Goal: Download file/media

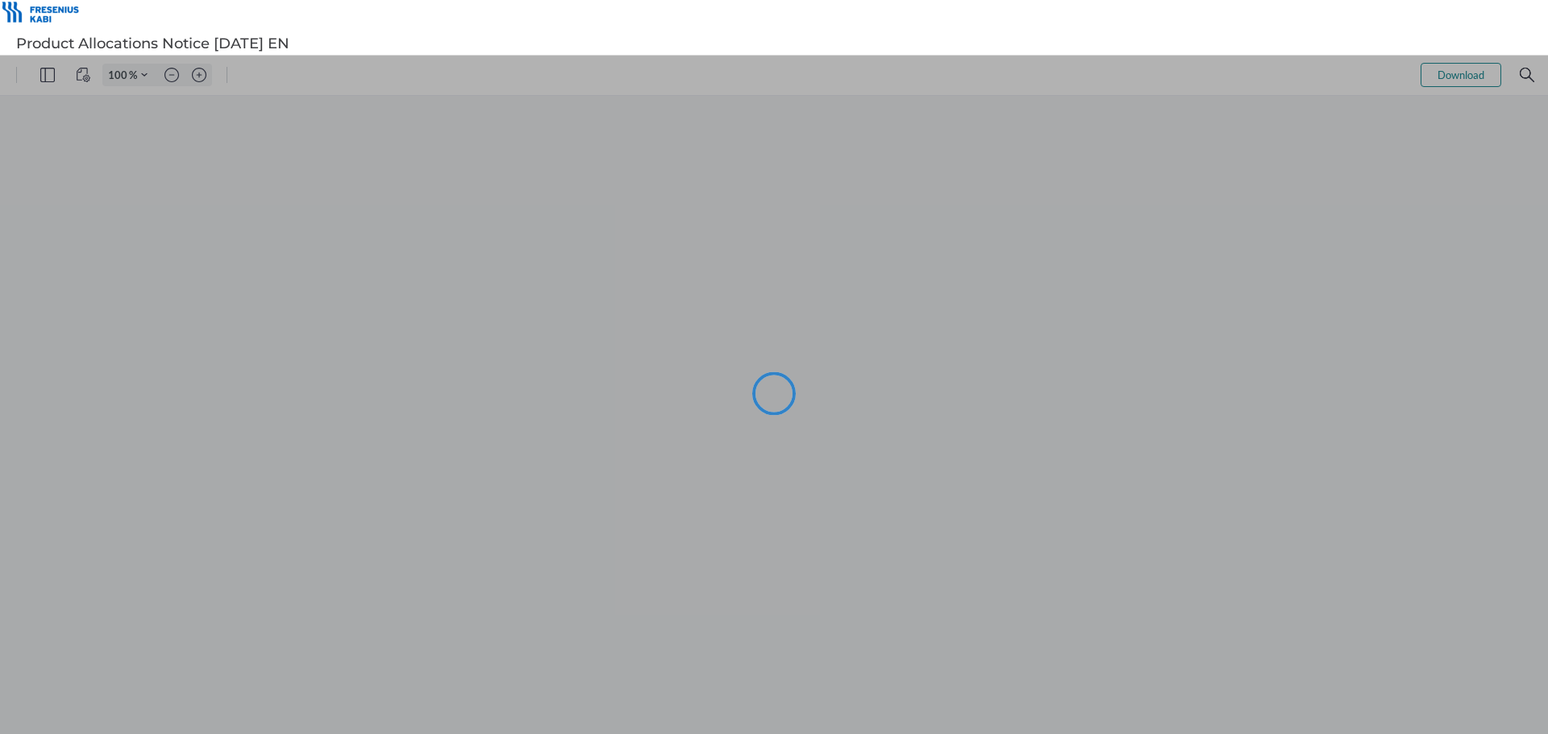
type input "99"
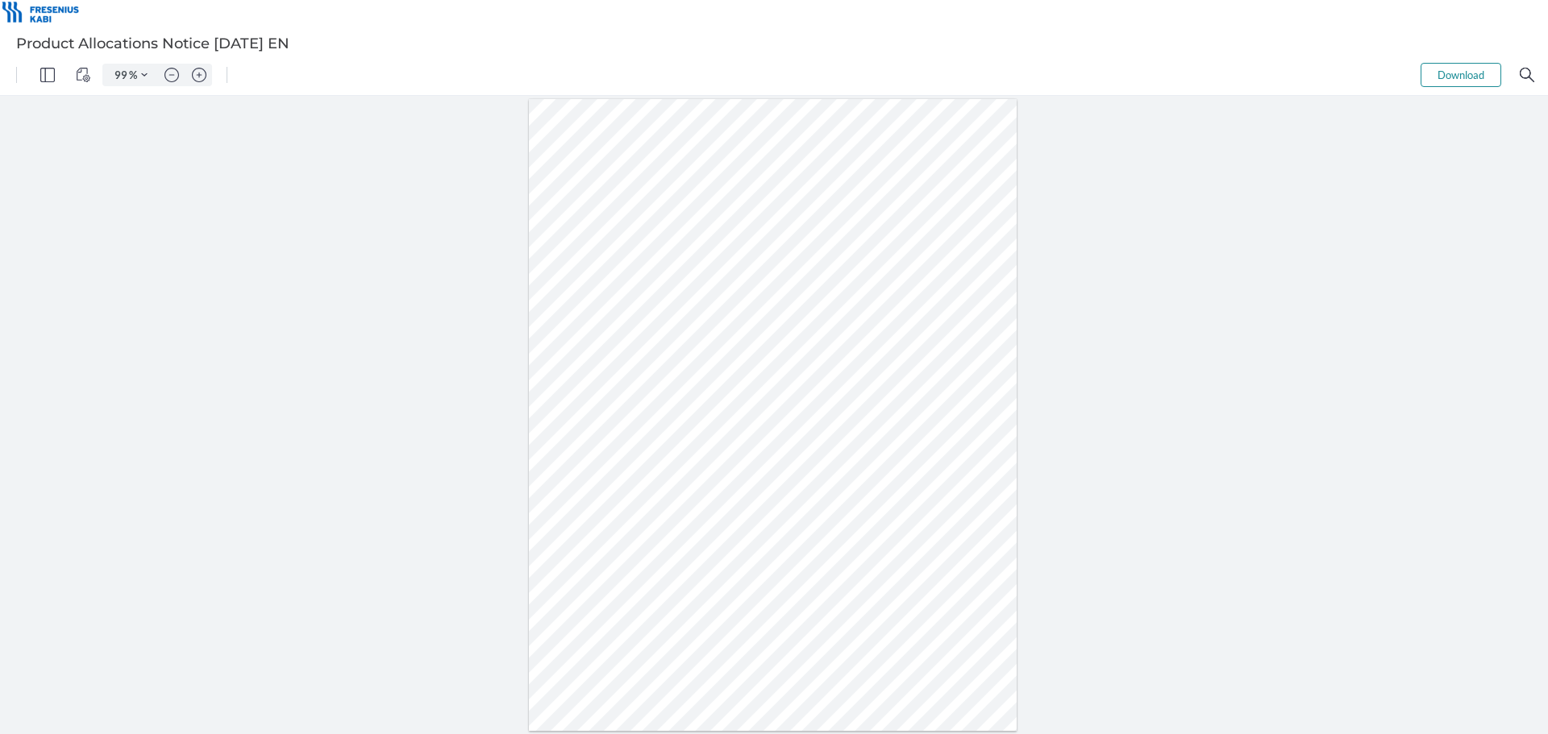
click at [646, 366] on div at bounding box center [773, 415] width 489 height 632
drag, startPoint x: 657, startPoint y: 371, endPoint x: 623, endPoint y: 376, distance: 34.3
click at [623, 376] on div at bounding box center [773, 415] width 489 height 632
drag, startPoint x: 662, startPoint y: 452, endPoint x: 716, endPoint y: 404, distance: 72.5
click at [663, 452] on div at bounding box center [773, 415] width 489 height 632
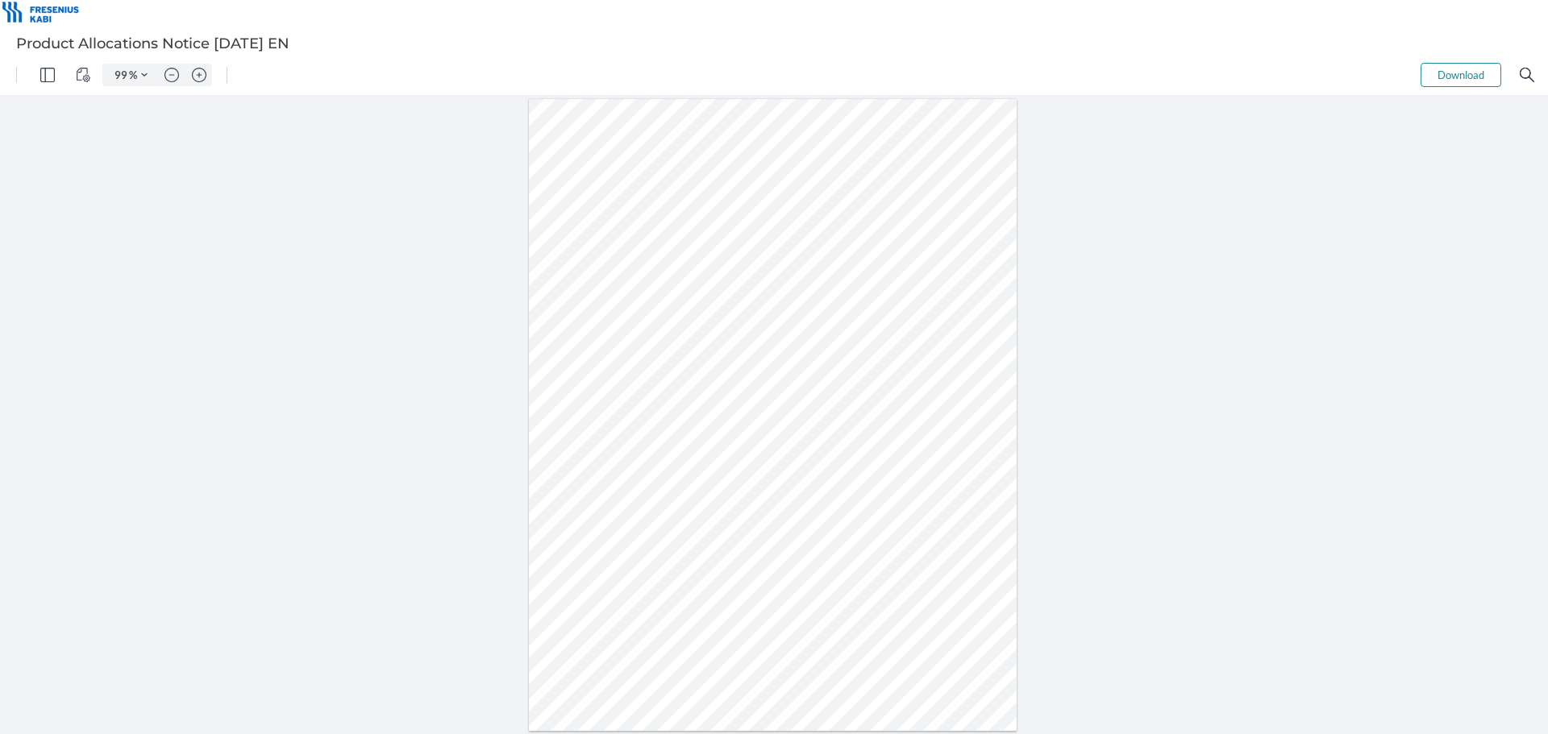
drag, startPoint x: 652, startPoint y: 388, endPoint x: 625, endPoint y: 389, distance: 27.5
click at [625, 389] on div at bounding box center [773, 415] width 489 height 632
drag, startPoint x: 621, startPoint y: 454, endPoint x: 659, endPoint y: 425, distance: 47.7
click at [622, 455] on div at bounding box center [773, 415] width 489 height 632
drag, startPoint x: 651, startPoint y: 418, endPoint x: 621, endPoint y: 415, distance: 30.7
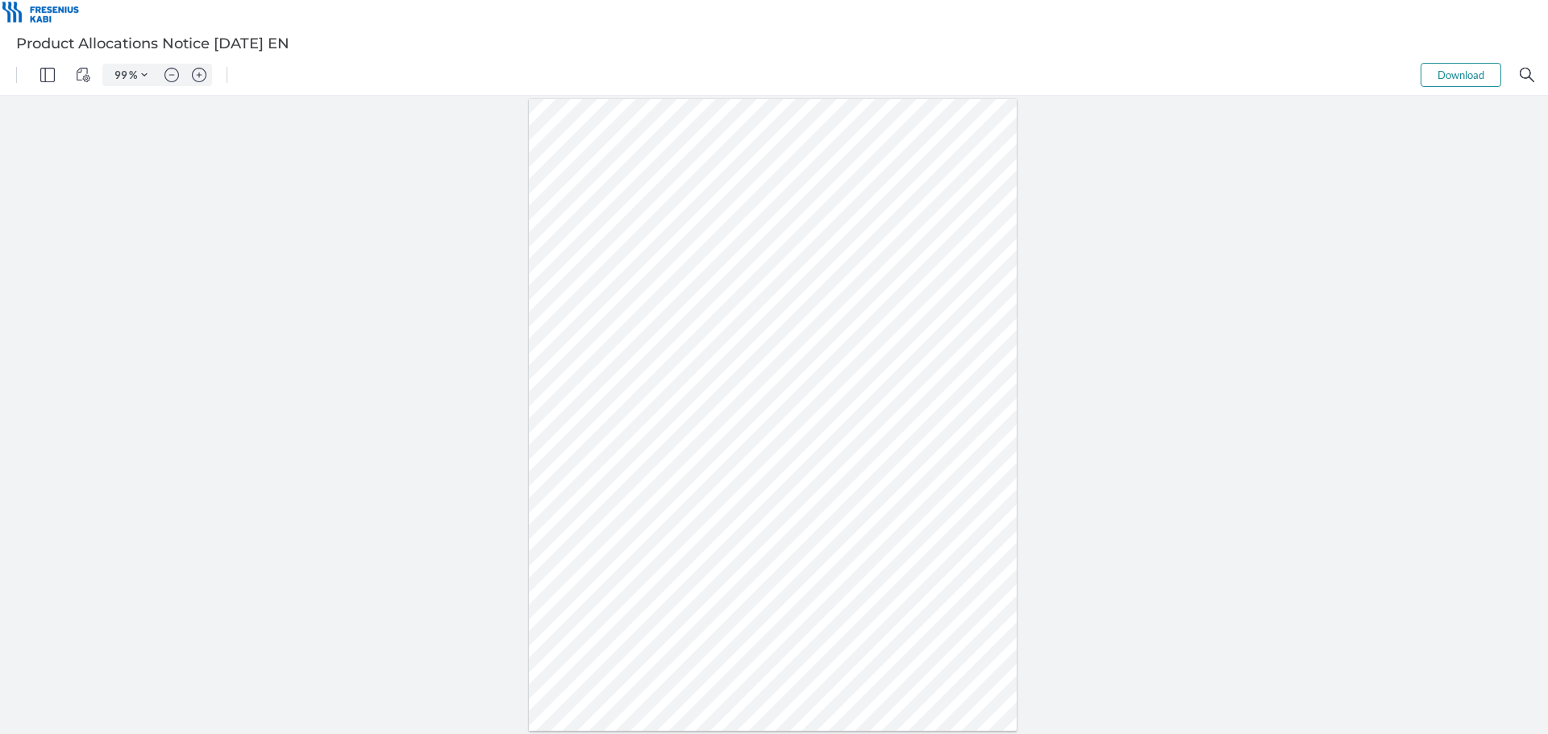
click at [621, 415] on div at bounding box center [773, 415] width 489 height 632
click at [843, 472] on div at bounding box center [773, 415] width 489 height 632
drag, startPoint x: 659, startPoint y: 438, endPoint x: 620, endPoint y: 442, distance: 39.7
click at [620, 442] on div at bounding box center [773, 415] width 489 height 632
click at [742, 493] on div at bounding box center [773, 415] width 489 height 632
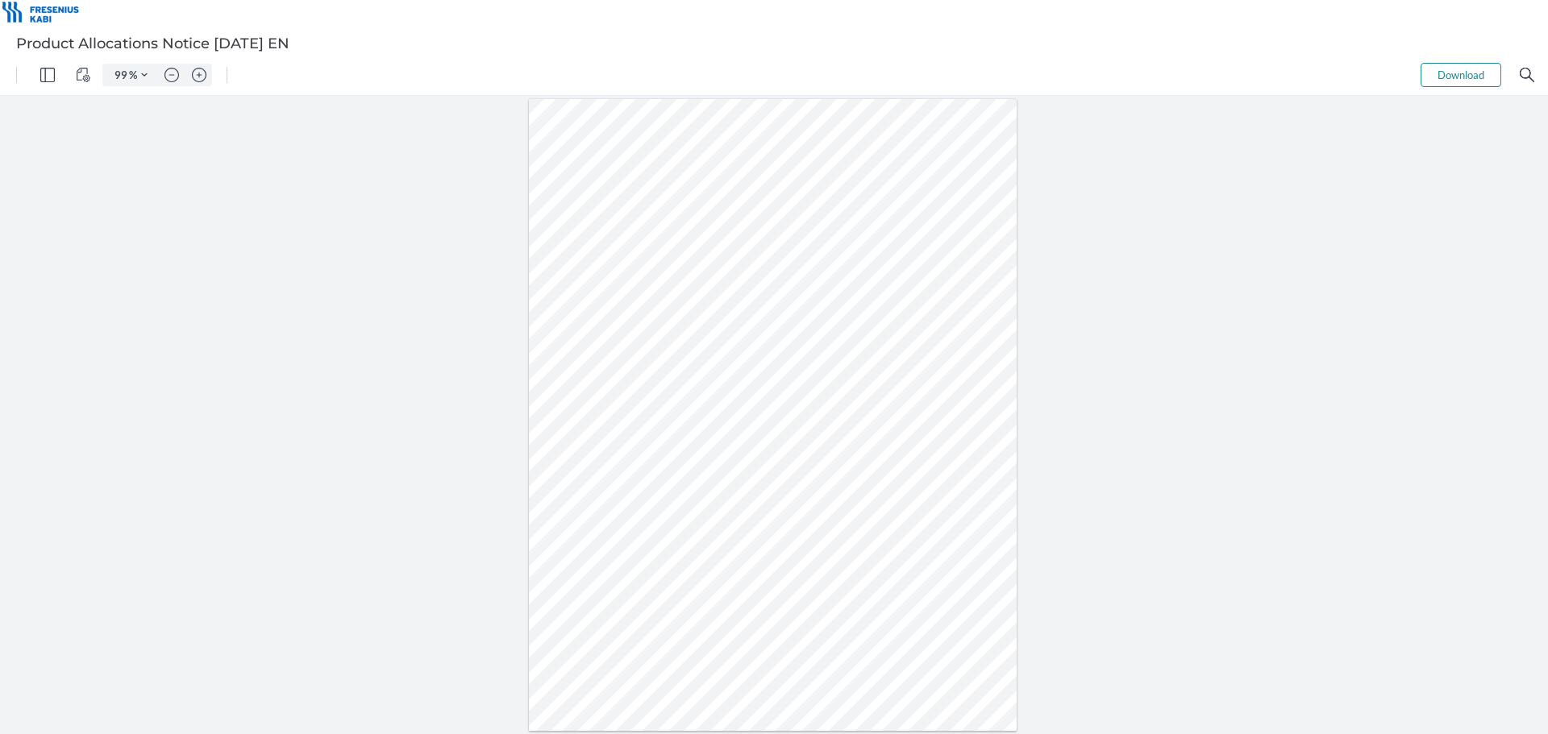
drag, startPoint x: 651, startPoint y: 458, endPoint x: 624, endPoint y: 461, distance: 26.8
click at [624, 461] on div at bounding box center [773, 415] width 489 height 632
click at [816, 498] on div at bounding box center [773, 415] width 489 height 632
drag, startPoint x: 659, startPoint y: 461, endPoint x: 619, endPoint y: 470, distance: 40.5
click at [619, 470] on div at bounding box center [773, 415] width 489 height 632
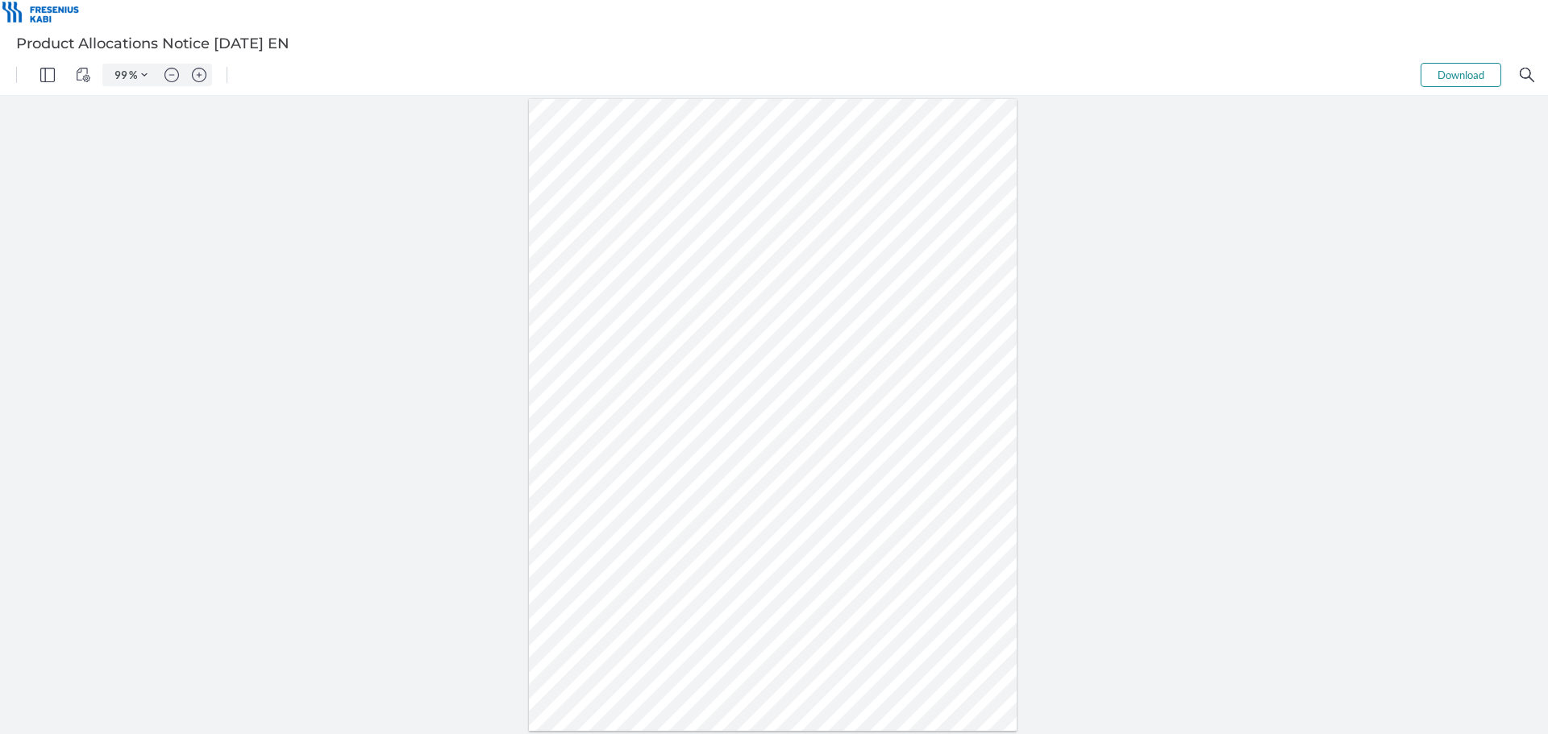
drag, startPoint x: 653, startPoint y: 494, endPoint x: 618, endPoint y: 485, distance: 36.6
click at [618, 485] on div at bounding box center [773, 415] width 489 height 632
drag, startPoint x: 1445, startPoint y: 70, endPoint x: 1221, endPoint y: 70, distance: 224.1
click at [1445, 70] on button "Download" at bounding box center [1460, 75] width 81 height 24
click at [1454, 74] on button "Download" at bounding box center [1460, 75] width 81 height 24
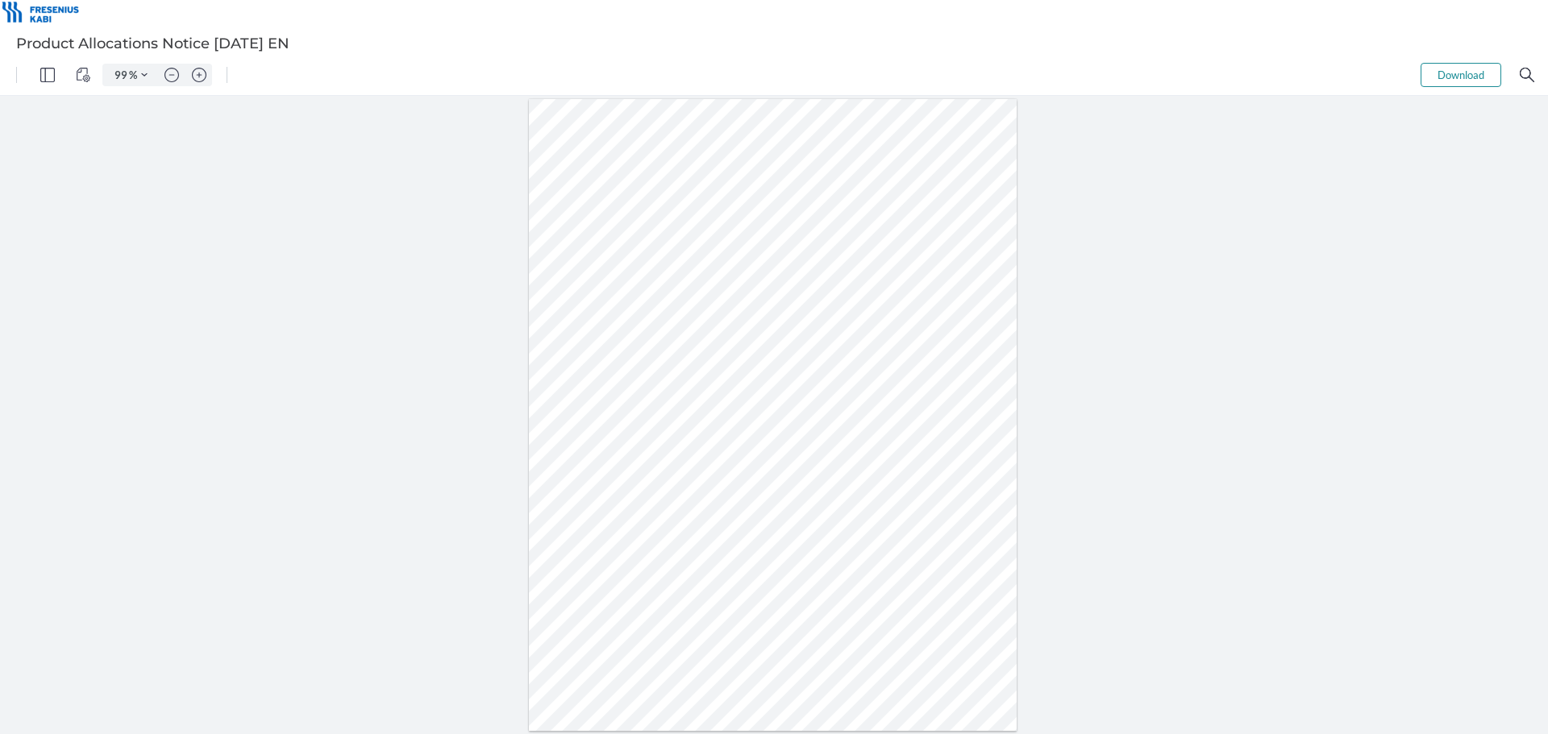
drag, startPoint x: 1410, startPoint y: 343, endPoint x: 1415, endPoint y: 331, distance: 13.0
click at [1410, 343] on div at bounding box center [774, 415] width 1548 height 638
click at [1170, 365] on div at bounding box center [774, 415] width 1548 height 638
click at [809, 484] on div at bounding box center [773, 415] width 489 height 632
click at [651, 524] on div at bounding box center [773, 415] width 489 height 632
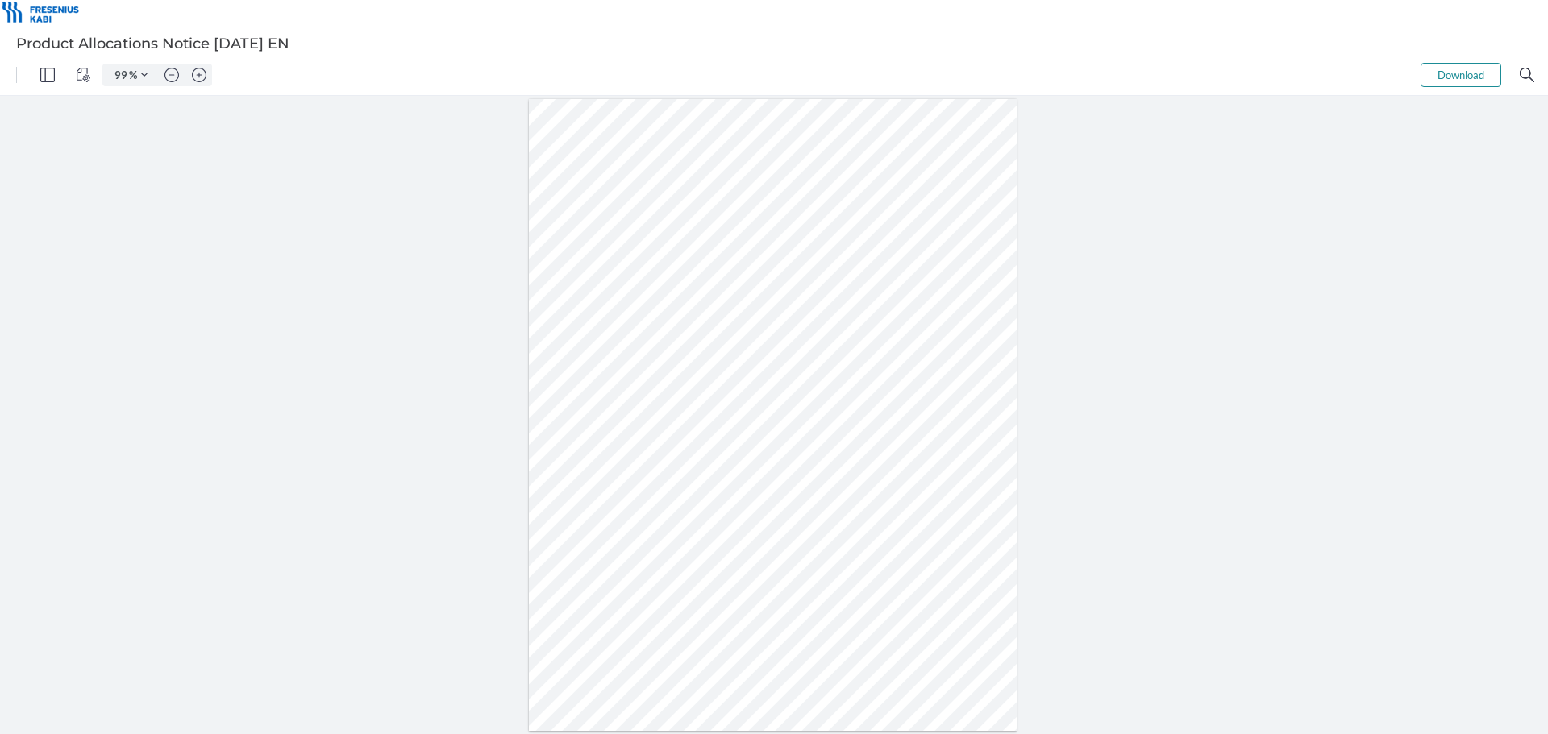
drag, startPoint x: 650, startPoint y: 524, endPoint x: 617, endPoint y: 527, distance: 33.2
click at [617, 527] on div at bounding box center [773, 415] width 489 height 632
click at [811, 583] on div at bounding box center [773, 415] width 489 height 632
drag, startPoint x: 653, startPoint y: 518, endPoint x: 624, endPoint y: 524, distance: 29.7
click at [624, 524] on div at bounding box center [773, 415] width 489 height 632
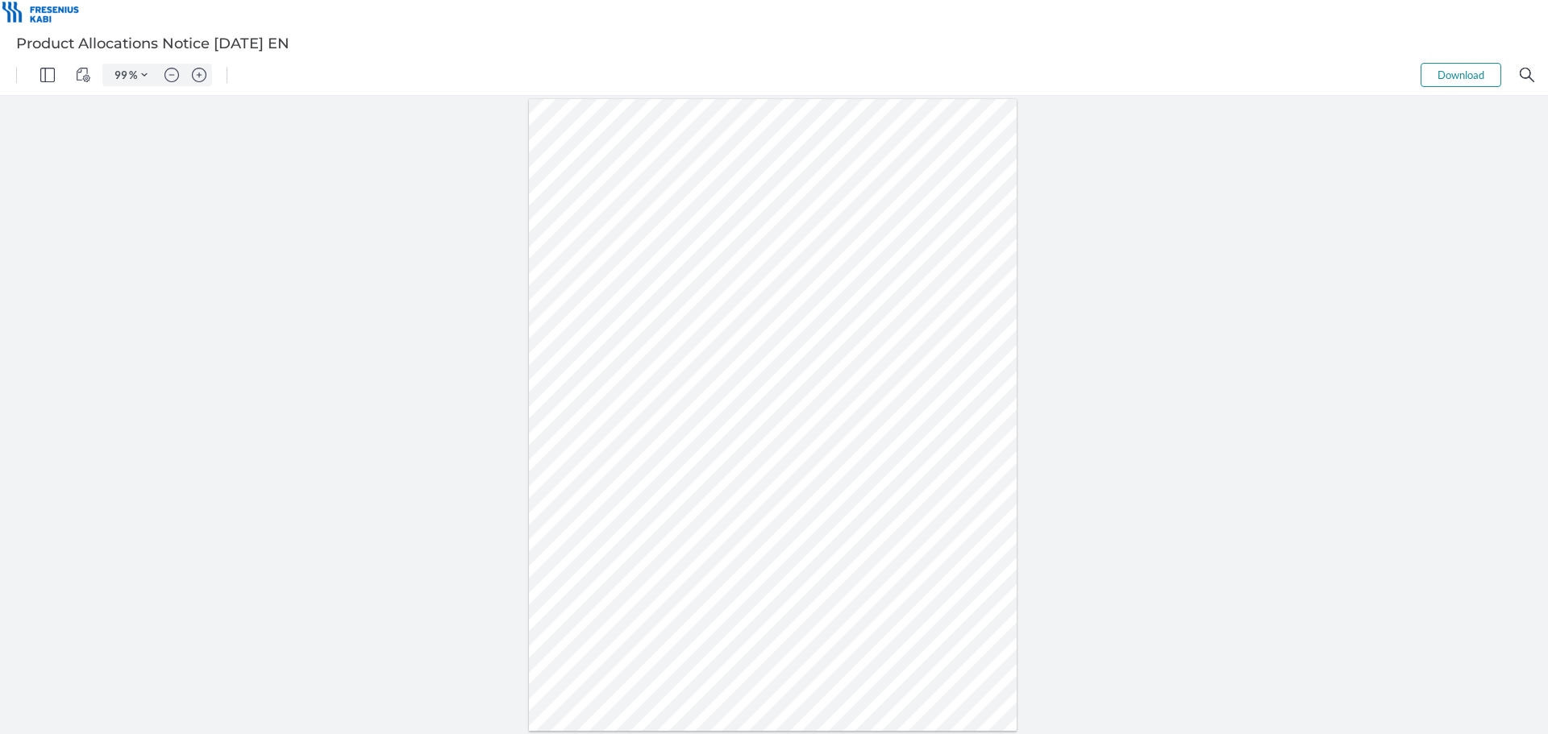
click at [1472, 70] on button "Download" at bounding box center [1460, 75] width 81 height 24
drag, startPoint x: 1359, startPoint y: 335, endPoint x: 1150, endPoint y: 295, distance: 212.7
click at [1359, 335] on div at bounding box center [774, 415] width 1548 height 638
drag, startPoint x: 1242, startPoint y: 524, endPoint x: 1236, endPoint y: 441, distance: 83.3
click at [1243, 524] on div at bounding box center [774, 415] width 1548 height 638
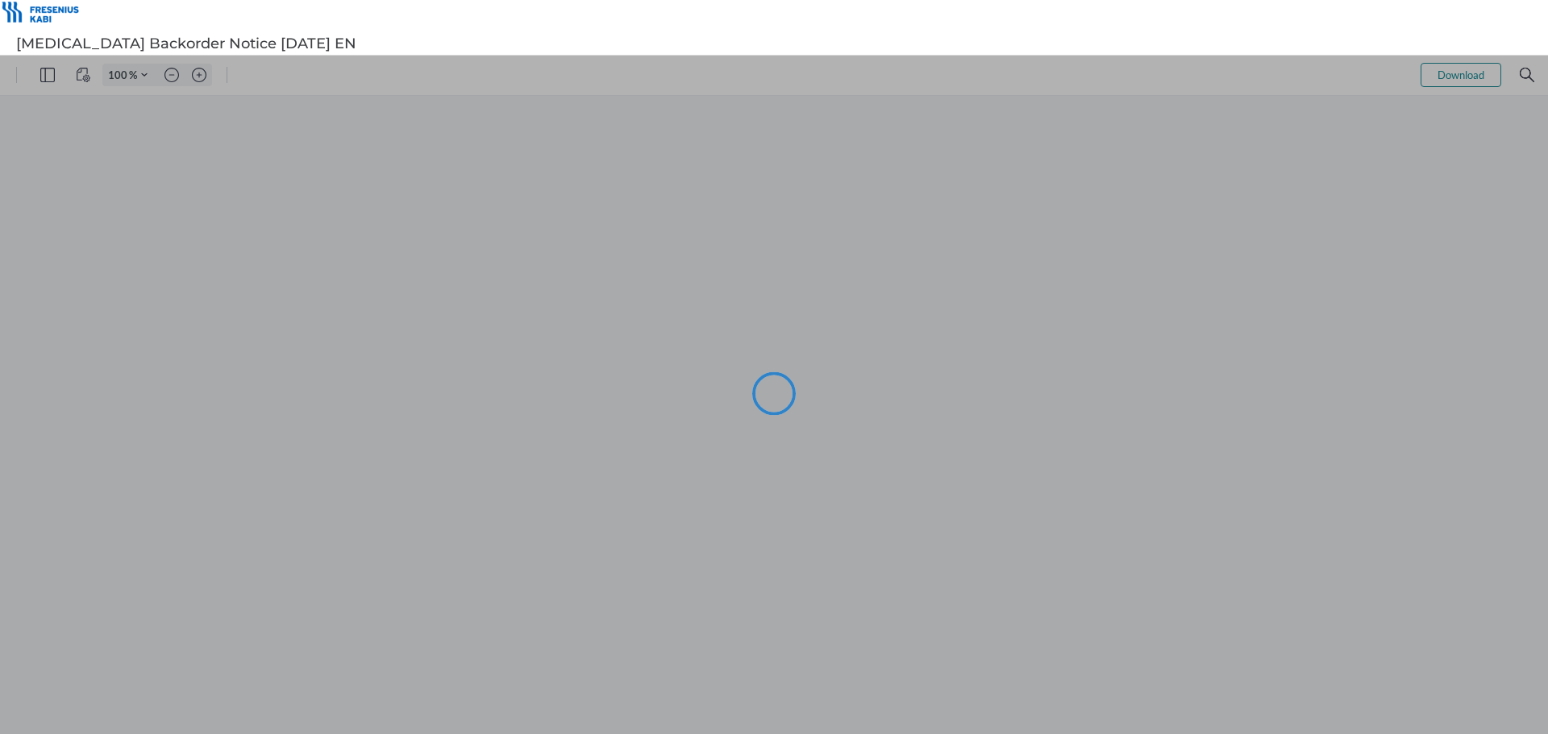
type input "99"
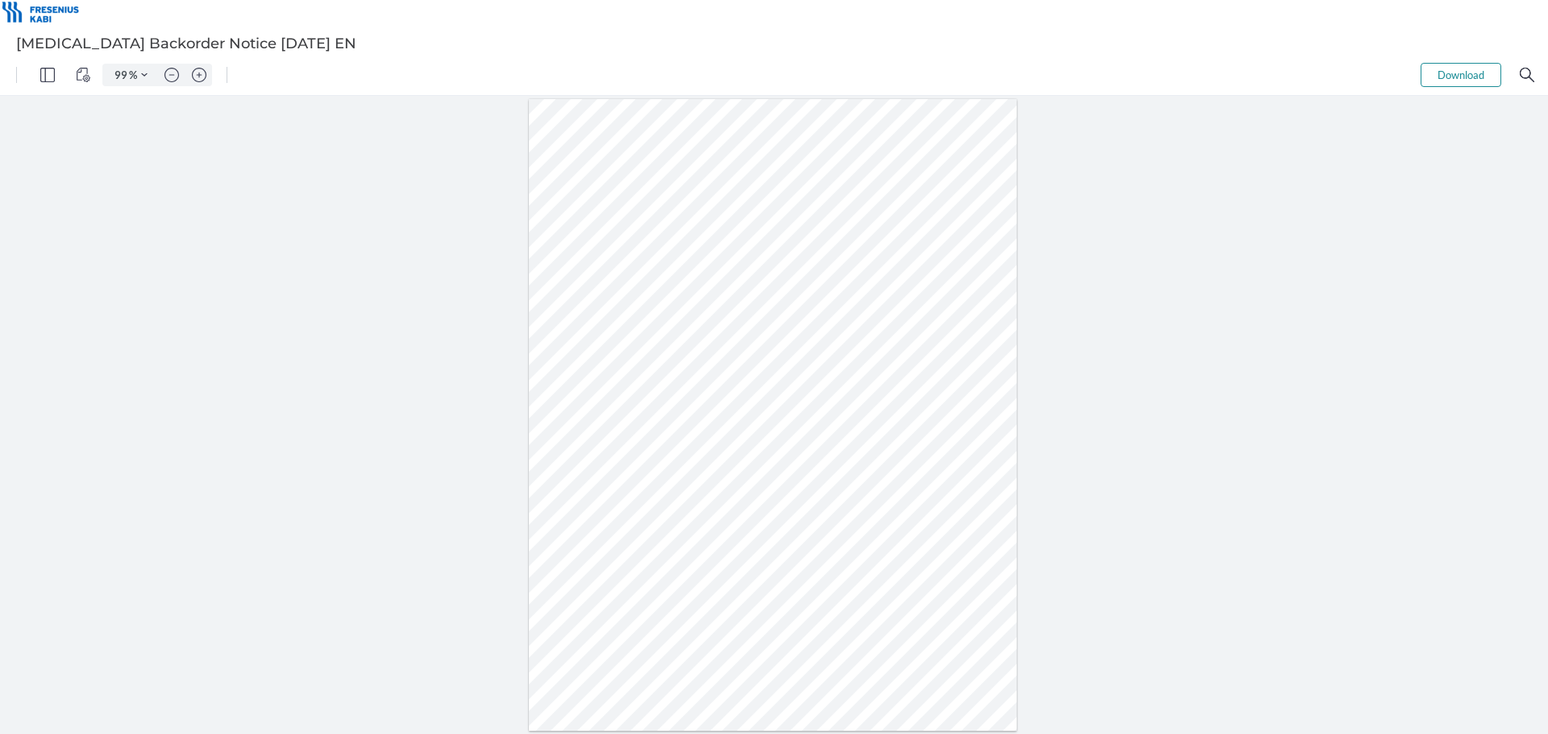
drag, startPoint x: 652, startPoint y: 420, endPoint x: 626, endPoint y: 421, distance: 25.8
click at [626, 421] on div at bounding box center [773, 415] width 489 height 632
drag, startPoint x: 620, startPoint y: 415, endPoint x: 649, endPoint y: 412, distance: 29.2
click at [649, 412] on div at bounding box center [773, 415] width 489 height 632
click at [1445, 59] on div "99 % Download .cls-1{fill:#abb0c4;} icon - tools - more" at bounding box center [774, 75] width 1548 height 40
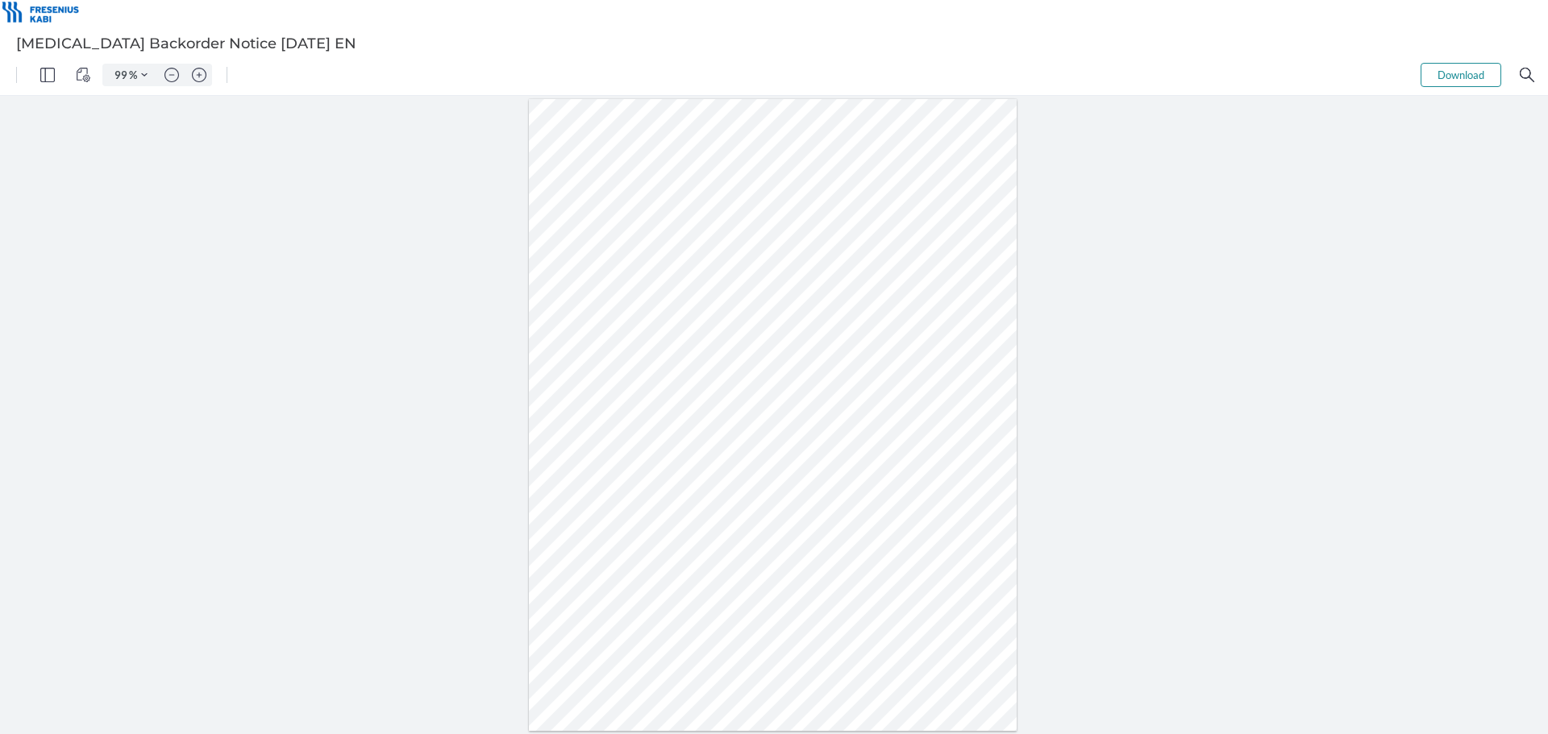
click at [1446, 75] on button "Download" at bounding box center [1460, 75] width 81 height 24
